Goal: Task Accomplishment & Management: Manage account settings

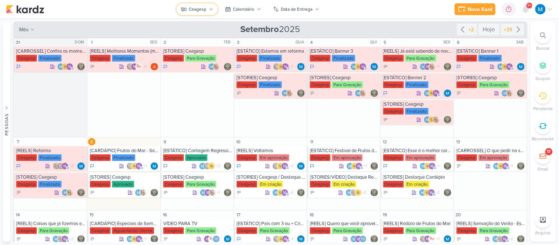
click at [210, 8] on icon at bounding box center [211, 8] width 3 height 1
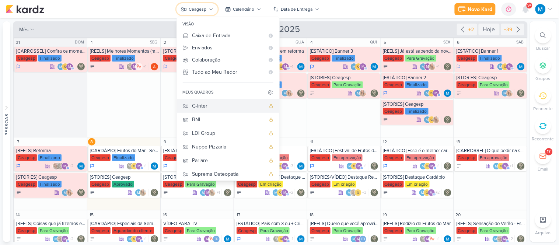
scroll to position [57, 0]
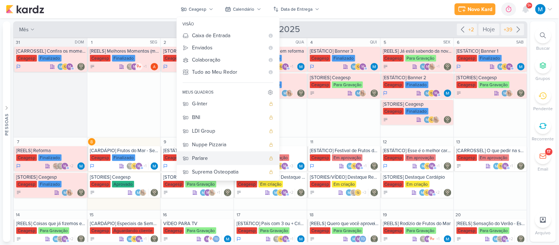
click at [226, 158] on div "Parlare" at bounding box center [228, 158] width 73 height 8
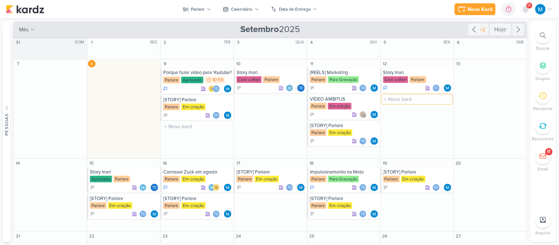
click at [390, 96] on input "text" at bounding box center [417, 99] width 70 height 9
type input "C"
type input "[CRIATIVO] Frase escrita"
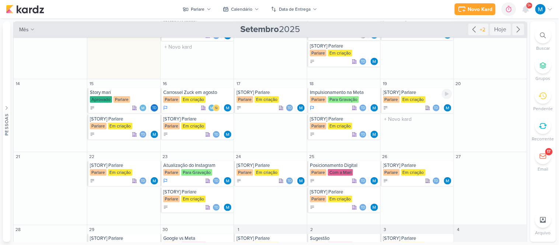
scroll to position [82, 0]
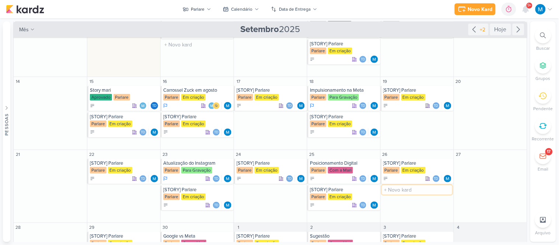
click at [394, 191] on input "text" at bounding box center [417, 189] width 70 height 9
type input "[CRIATIVO] Frase"
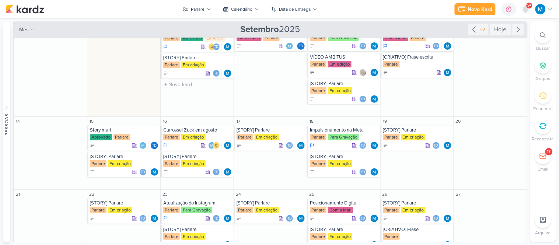
scroll to position [0, 0]
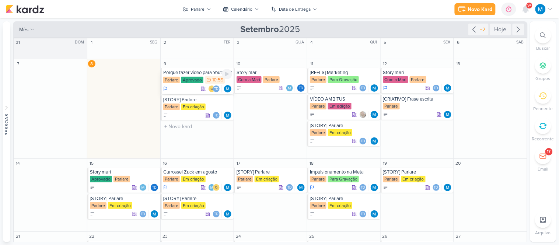
click at [191, 75] on div "Porque fazer vídeo para Youtube?" at bounding box center [197, 73] width 69 height 6
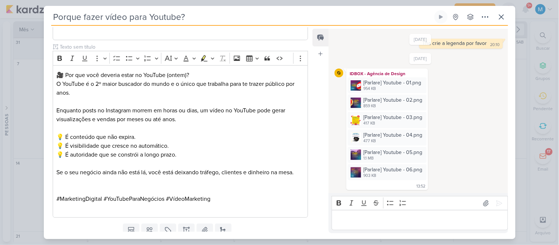
scroll to position [605, 0]
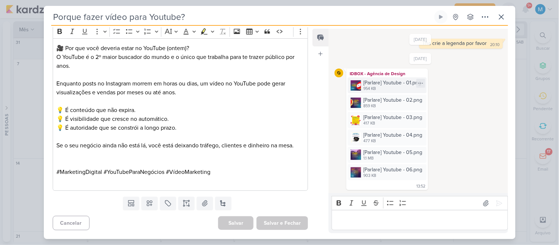
click at [355, 85] on img at bounding box center [356, 85] width 10 height 10
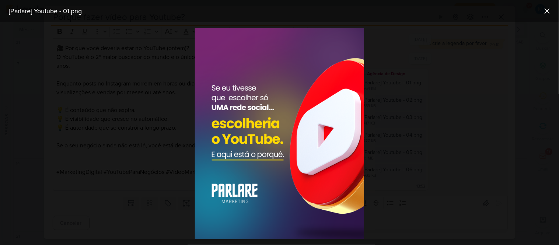
click at [503, 133] on div at bounding box center [279, 133] width 559 height 223
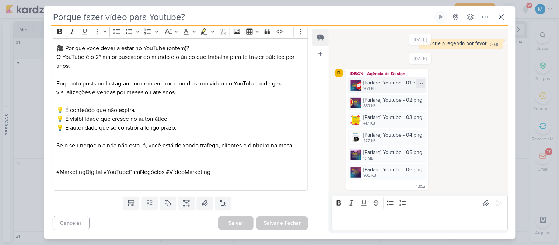
click at [421, 83] on icon at bounding box center [421, 83] width 4 height 0
click at [406, 105] on button "Baixar" at bounding box center [395, 107] width 59 height 11
click at [421, 100] on icon at bounding box center [421, 101] width 6 height 6
click at [404, 124] on button "Baixar" at bounding box center [395, 124] width 59 height 11
click at [422, 117] on icon at bounding box center [421, 118] width 6 height 6
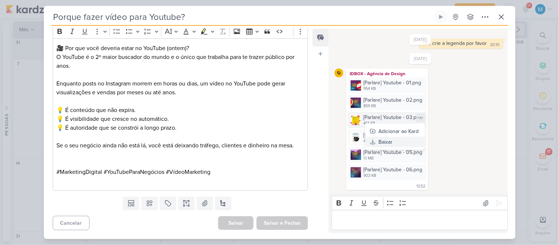
click at [408, 141] on button "Baixar" at bounding box center [395, 142] width 59 height 11
click at [421, 137] on icon at bounding box center [421, 136] width 6 height 6
click at [399, 157] on button "Baixar" at bounding box center [395, 159] width 59 height 11
click at [419, 150] on icon at bounding box center [421, 153] width 6 height 6
click at [400, 175] on button "Baixar" at bounding box center [395, 176] width 59 height 11
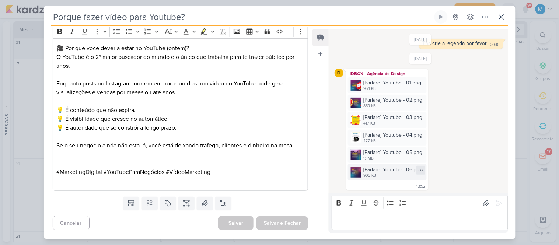
click at [421, 170] on icon at bounding box center [421, 170] width 4 height 0
click at [401, 193] on button "Baixar" at bounding box center [395, 194] width 59 height 11
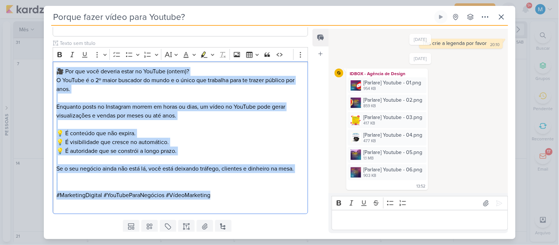
drag, startPoint x: 228, startPoint y: 175, endPoint x: 31, endPoint y: 34, distance: 242.5
click at [34, 33] on div "Porque fazer vídeo para Youtube? Criado por mim" at bounding box center [279, 122] width 559 height 245
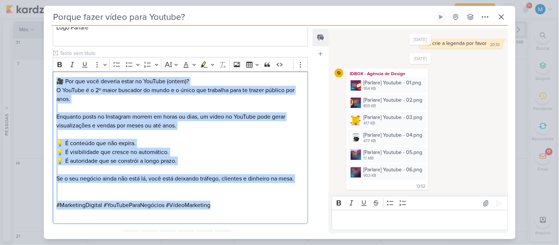
copy div "🎥 Por que você deveria estar no YouTube (ontem)? O YouTube é o 2º maior buscado…"
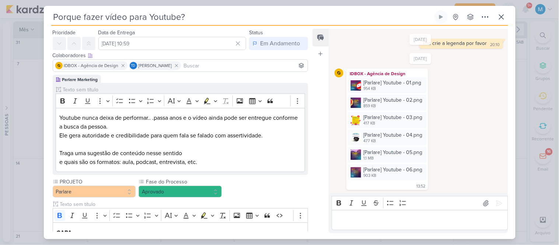
scroll to position [0, 0]
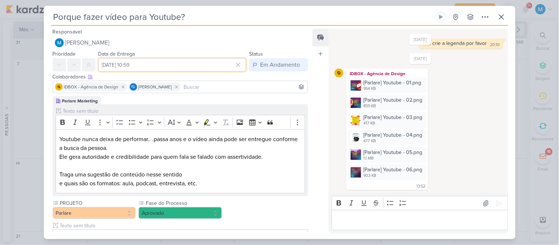
click at [163, 65] on input "[DATE] 10:59" at bounding box center [172, 64] width 148 height 13
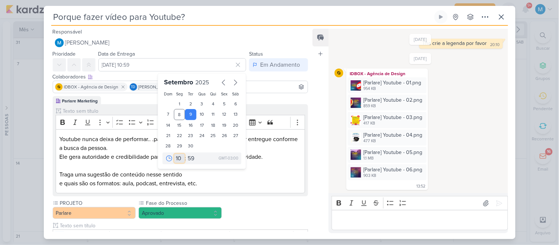
click at [176, 160] on select "00 01 02 03 04 05 06 07 08 09 10 11 12 13 14 15 16 17 18 19 20 21 22 23" at bounding box center [179, 158] width 10 height 9
select select "20"
click at [174, 154] on select "00 01 02 03 04 05 06 07 08 09 10 11 12 13 14 15 16 17 18 19 20 21 22 23" at bounding box center [179, 158] width 10 height 9
type input "[DATE] 20:59"
click at [189, 160] on select "00 05 10 15 20 25 30 35 40 45 50 55 59" at bounding box center [191, 158] width 10 height 9
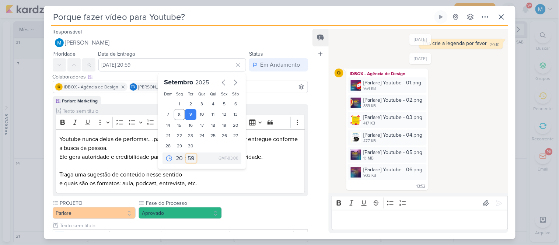
select select "15"
click at [186, 154] on select "00 05 10 15 20 25 30 35 40 45 50 55 59" at bounding box center [191, 158] width 10 height 9
type input "[DATE] 20:15"
click at [245, 180] on p "e quais são os formatos: aula, podcast, entrevista, etc." at bounding box center [180, 183] width 242 height 9
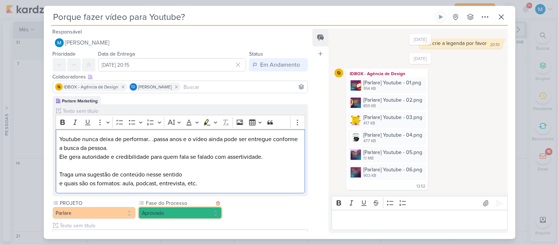
click at [182, 211] on button "Aprovado" at bounding box center [180, 213] width 83 height 12
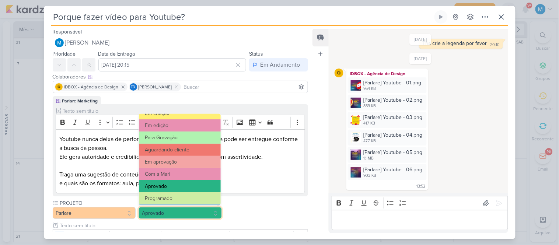
scroll to position [71, 0]
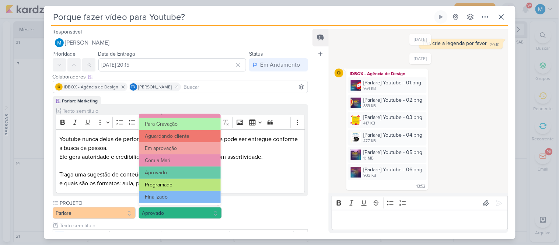
click at [170, 186] on button "Programado" at bounding box center [179, 185] width 81 height 12
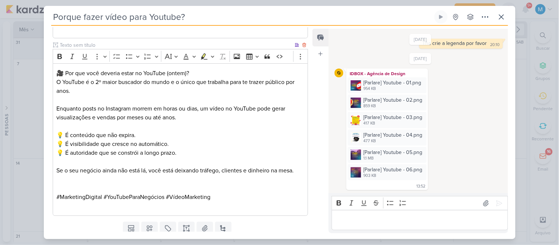
scroll to position [605, 0]
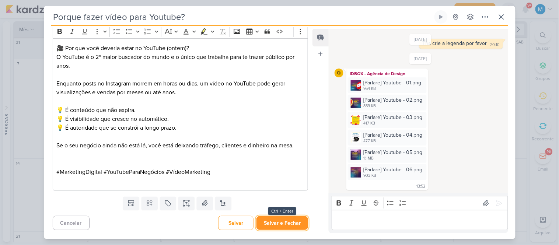
click at [278, 226] on button "Salvar e Fechar" at bounding box center [283, 223] width 52 height 14
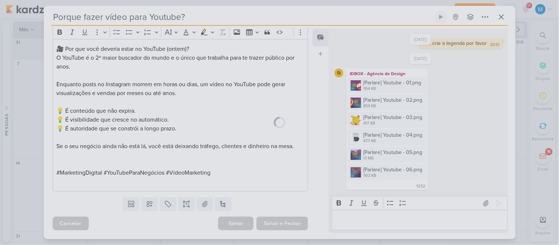
scroll to position [605, 0]
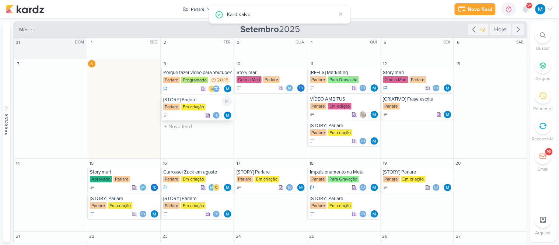
click at [184, 101] on div "[STORY] Parlare" at bounding box center [197, 100] width 69 height 6
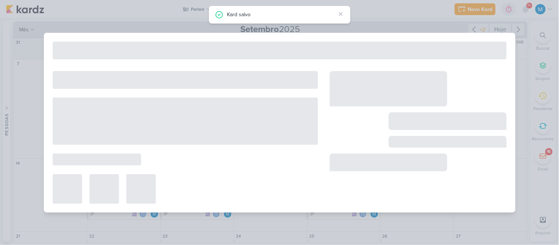
type input "[STORY] Parlare"
type input "9 de setembro de 2025 às 23:59"
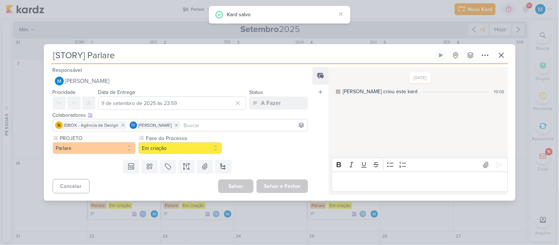
scroll to position [0, 0]
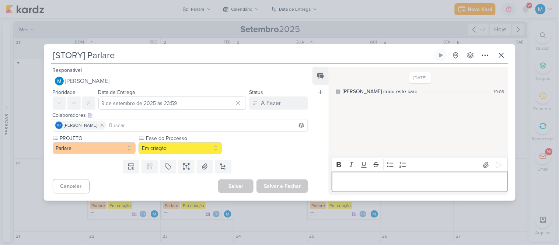
click at [400, 183] on p "Editor editing area: main" at bounding box center [420, 182] width 168 height 9
drag, startPoint x: 384, startPoint y: 185, endPoint x: 284, endPoint y: 165, distance: 102.1
click at [284, 165] on div "Responsável [PERSON_NAME] Nenhum contato encontrado create new contact Novo Con…" at bounding box center [280, 132] width 472 height 137
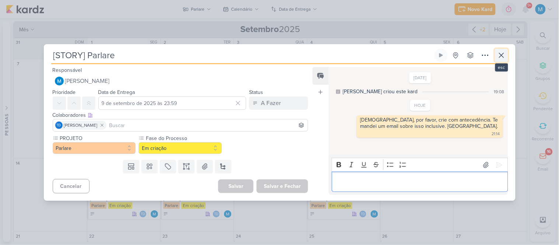
click at [499, 58] on icon at bounding box center [501, 55] width 9 height 9
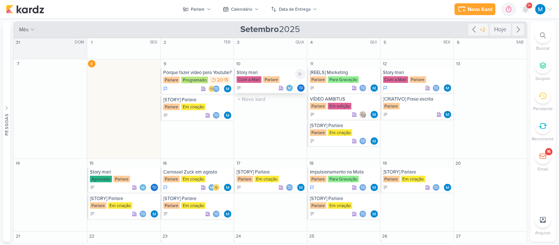
click at [257, 74] on div "Story mari" at bounding box center [271, 73] width 69 height 6
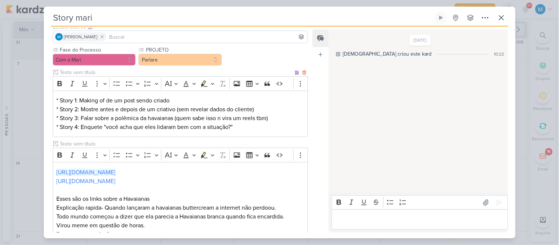
scroll to position [148, 0]
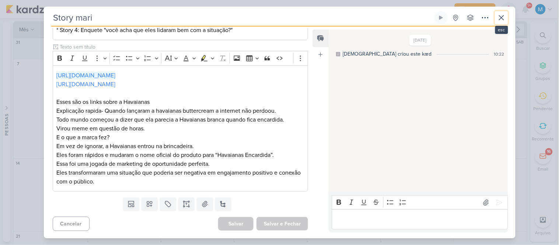
drag, startPoint x: 505, startPoint y: 21, endPoint x: 505, endPoint y: 3, distance: 18.4
click at [505, 20] on icon at bounding box center [501, 17] width 9 height 9
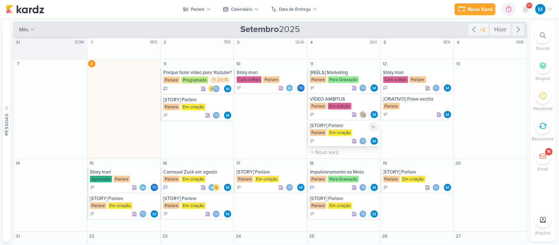
click at [334, 128] on div "[STORY] Parlare" at bounding box center [344, 126] width 69 height 6
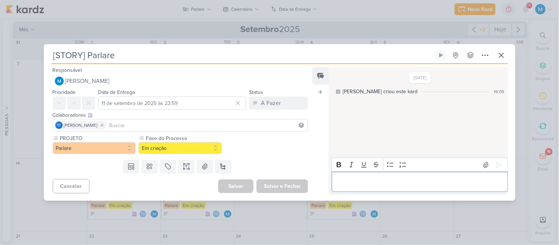
click at [384, 188] on div "Editor editing area: main" at bounding box center [420, 182] width 176 height 20
click at [497, 167] on icon at bounding box center [500, 165] width 6 height 6
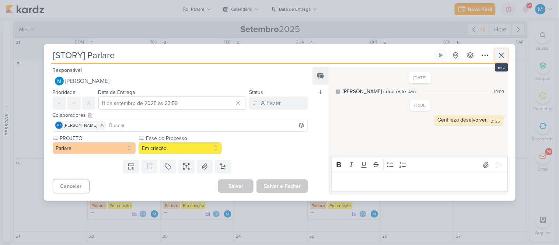
click at [499, 58] on icon at bounding box center [501, 55] width 9 height 9
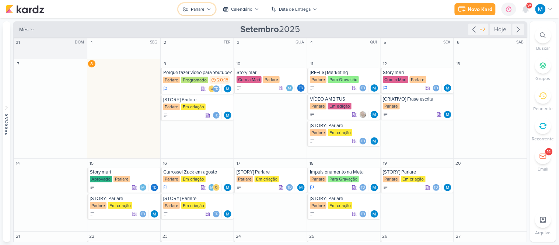
click at [209, 6] on button "Parlare" at bounding box center [196, 9] width 37 height 12
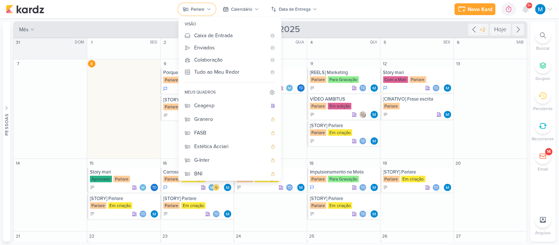
scroll to position [0, 0]
click at [236, 100] on button "Ceagesp" at bounding box center [230, 106] width 102 height 14
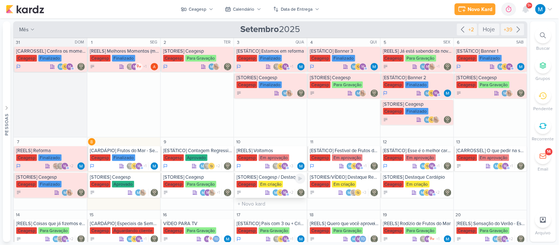
click at [284, 182] on div "Ceagesp Em criação" at bounding box center [271, 184] width 69 height 7
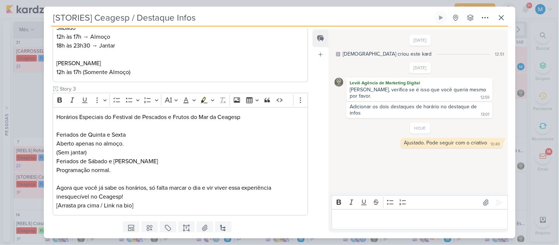
scroll to position [283, 0]
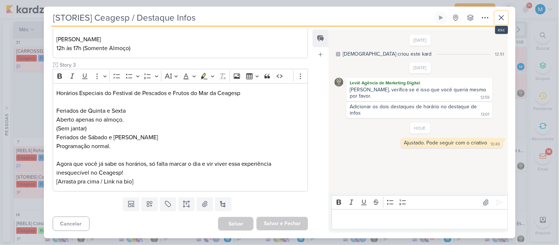
drag, startPoint x: 503, startPoint y: 14, endPoint x: 504, endPoint y: 0, distance: 13.7
click at [502, 14] on icon at bounding box center [501, 17] width 9 height 9
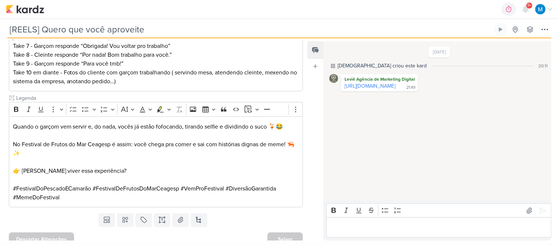
scroll to position [186, 0]
